Goal: Task Accomplishment & Management: Use online tool/utility

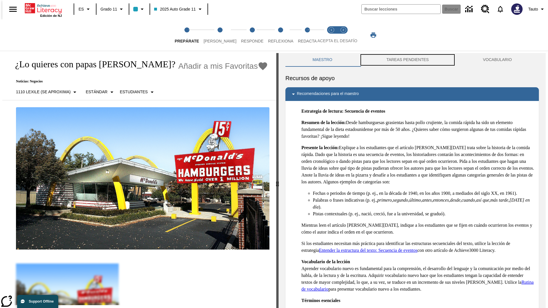
click at [407, 60] on button "TAREAS PENDIENTES" at bounding box center [407, 60] width 96 height 14
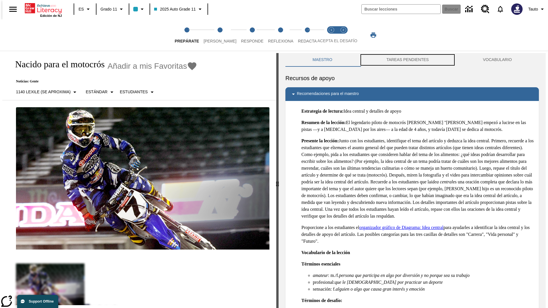
click at [407, 60] on button "TAREAS PENDIENTES" at bounding box center [407, 60] width 96 height 14
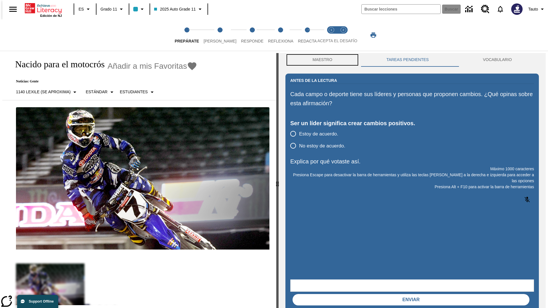
scroll to position [0, 0]
